Goal: Task Accomplishment & Management: Manage account settings

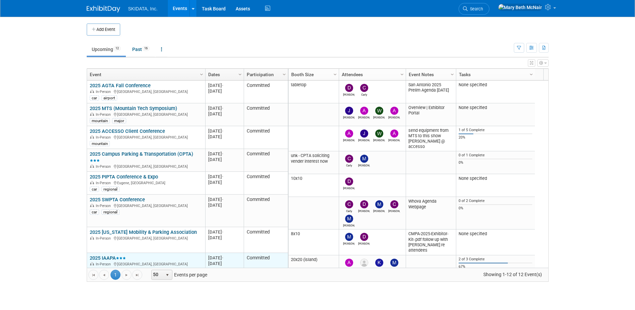
click at [110, 256] on link "2025 IAAPA" at bounding box center [108, 258] width 36 height 6
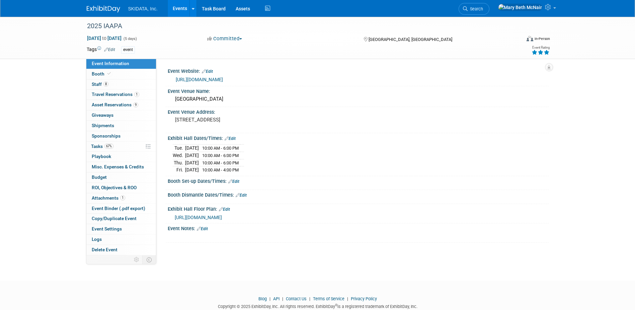
click at [207, 79] on link "[URL][DOMAIN_NAME]" at bounding box center [199, 79] width 47 height 5
click at [97, 84] on span "Staff 8" at bounding box center [100, 83] width 17 height 5
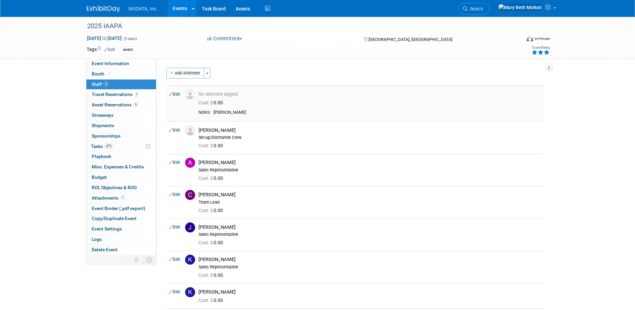
click at [179, 94] on link "Edit" at bounding box center [174, 94] width 11 height 5
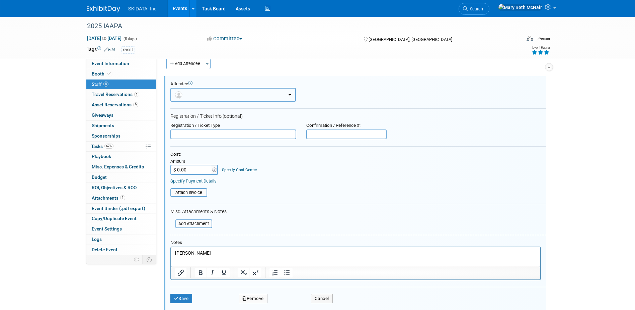
click at [244, 98] on button "button" at bounding box center [233, 95] width 126 height 14
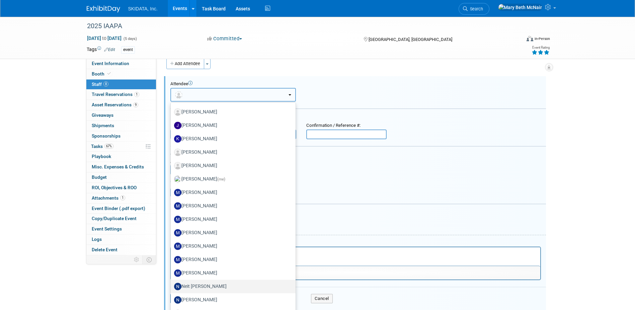
scroll to position [233, 0]
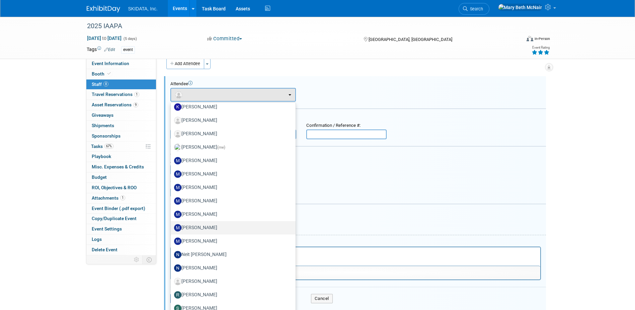
click at [209, 225] on label "Michael Ball" at bounding box center [231, 227] width 115 height 11
click at [172, 225] on input "Michael Ball" at bounding box center [169, 226] width 4 height 4
select select "b7952820-85f5-48c7-97bf-d3d4f0397cf2"
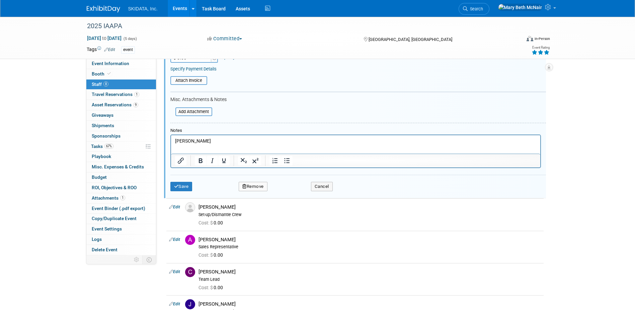
scroll to position [143, 0]
drag, startPoint x: 220, startPoint y: 139, endPoint x: 108, endPoint y: 139, distance: 111.9
click at [171, 139] on html "michael ball" at bounding box center [355, 138] width 369 height 9
click at [186, 185] on button "Save" at bounding box center [181, 184] width 22 height 9
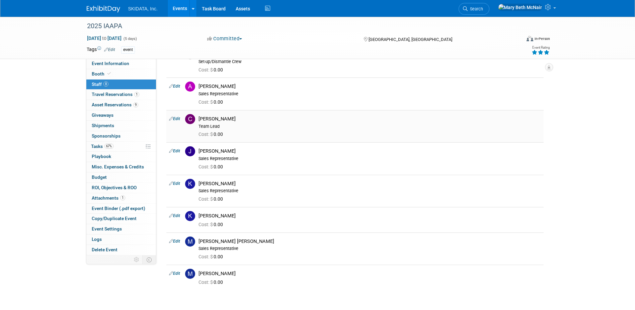
scroll to position [0, 0]
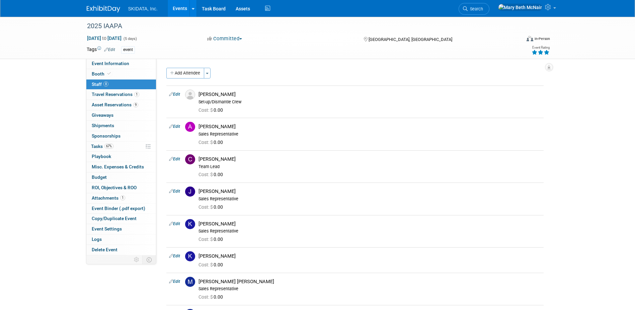
click at [182, 7] on link "Events" at bounding box center [180, 8] width 24 height 17
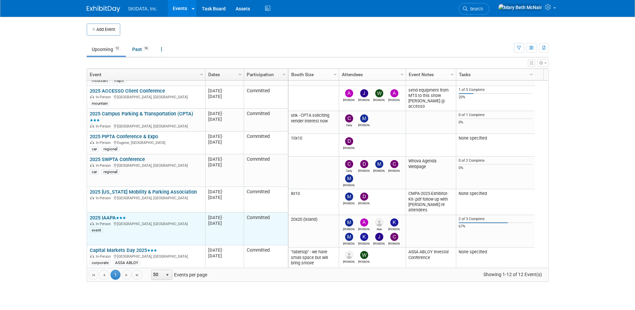
scroll to position [80, 0]
